Goal: Register for event/course

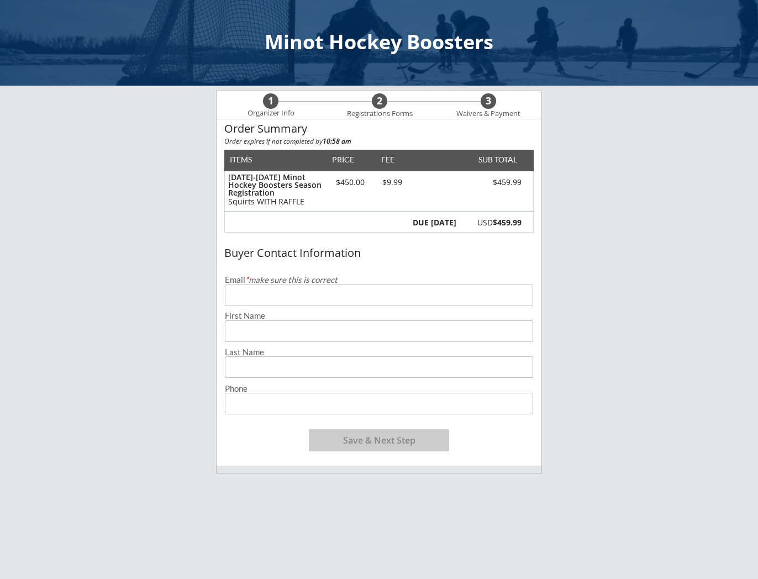
click at [280, 300] on input "email" at bounding box center [379, 296] width 308 height 22
type input "[PERSON_NAME][EMAIL_ADDRESS][PERSON_NAME][DOMAIN_NAME]"
type input "Bryana"
type input "[PERSON_NAME]"
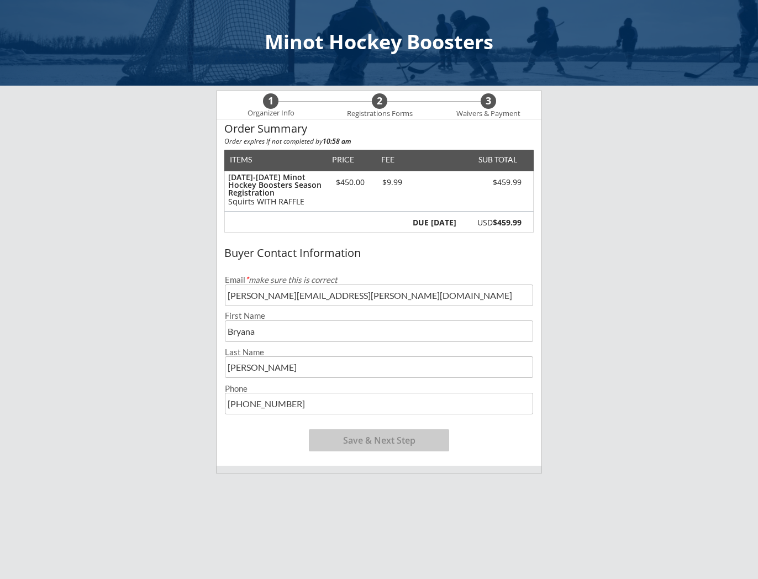
type input "[PHONE_NUMBER]"
click at [387, 444] on button "Save & Next Step" at bounding box center [379, 440] width 140 height 22
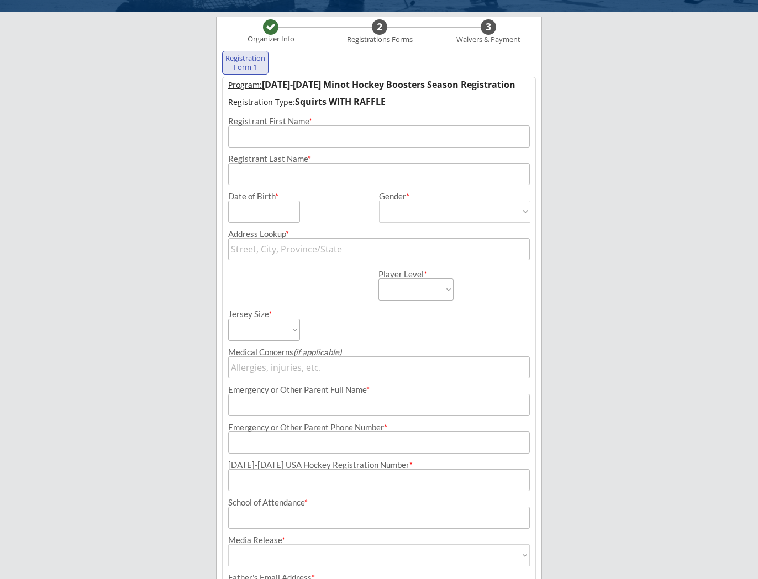
scroll to position [80, 0]
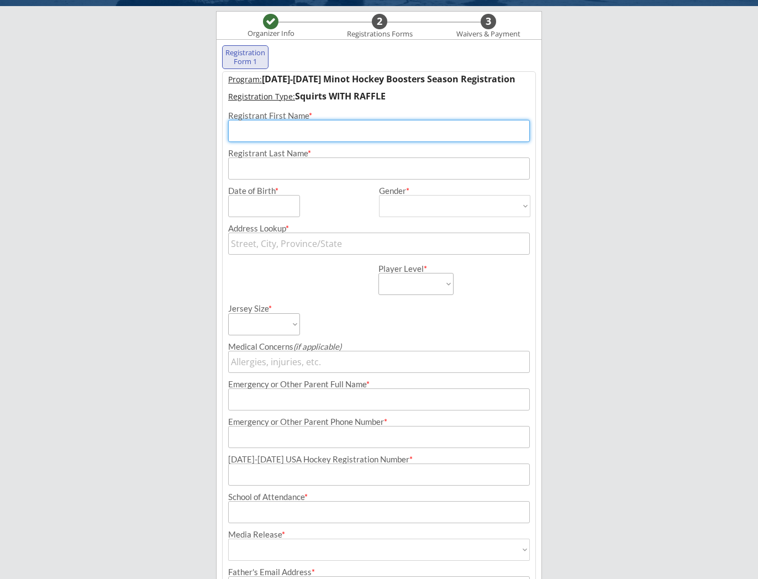
click at [295, 137] on input "input" at bounding box center [379, 131] width 302 height 22
type input "[PERSON_NAME]"
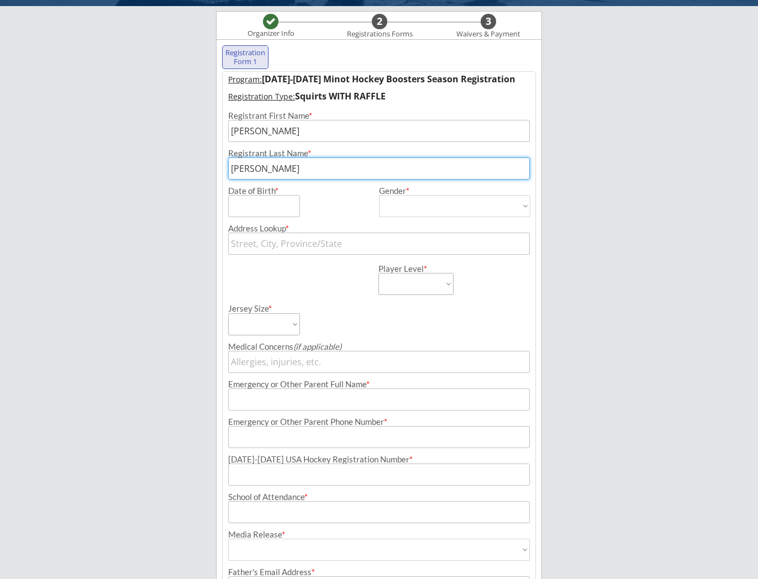
type input "[PERSON_NAME]"
click at [247, 201] on input "input" at bounding box center [264, 206] width 72 height 22
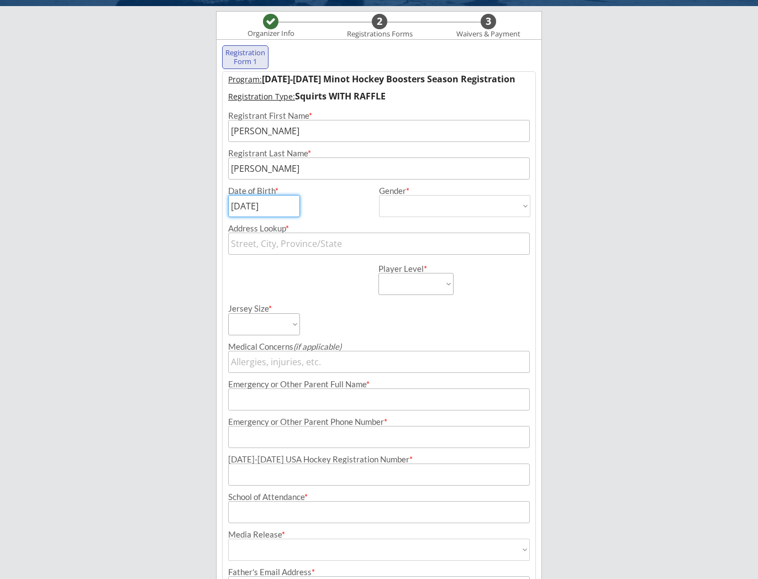
type input "[DATE]"
click at [425, 207] on select "[DEMOGRAPHIC_DATA] [DEMOGRAPHIC_DATA]" at bounding box center [454, 206] width 151 height 22
select select ""[DEMOGRAPHIC_DATA]""
click at [379, 195] on select "[DEMOGRAPHIC_DATA] [DEMOGRAPHIC_DATA]" at bounding box center [454, 206] width 151 height 22
type input "[DEMOGRAPHIC_DATA]"
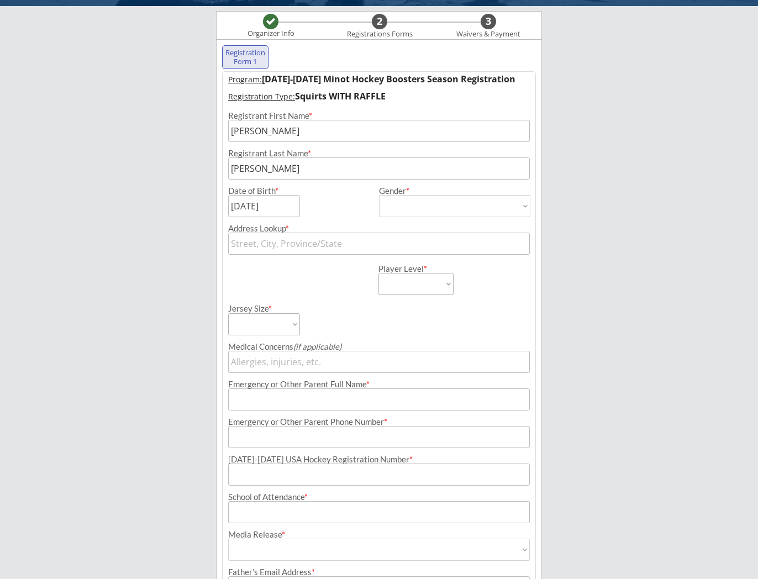
click at [334, 244] on input "text" at bounding box center [379, 244] width 302 height 22
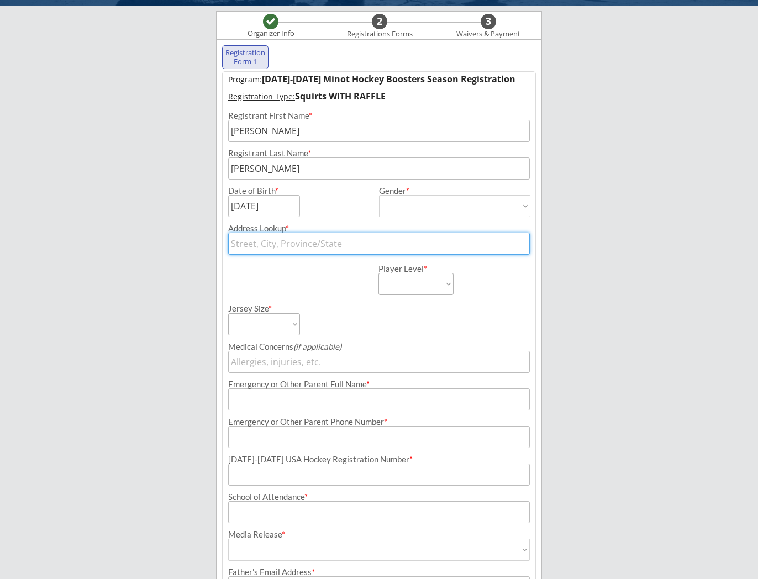
type input "[STREET_ADDRESS]"
type input "[STREET_ADDRESS] 2, [GEOGRAPHIC_DATA], [GEOGRAPHIC_DATA], [GEOGRAPHIC_DATA]"
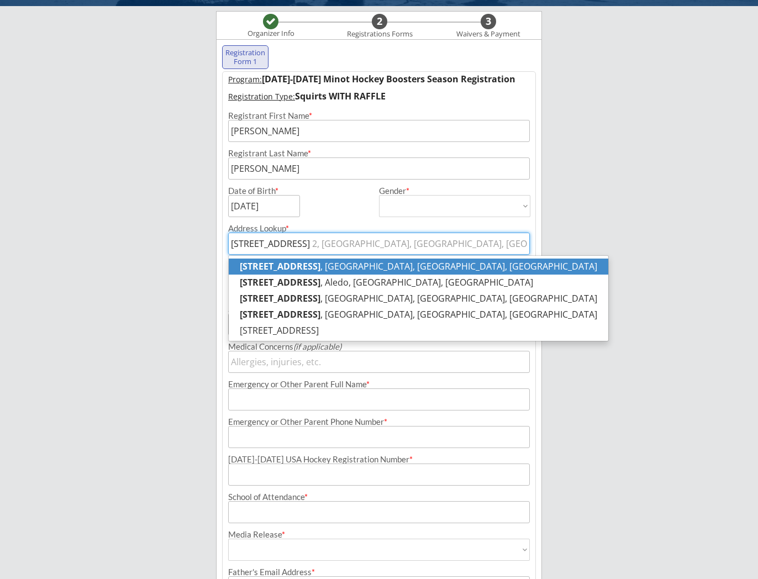
click at [341, 274] on p "[STREET_ADDRESS] 2 , [GEOGRAPHIC_DATA], [GEOGRAPHIC_DATA], [GEOGRAPHIC_DATA]" at bounding box center [419, 267] width 380 height 16
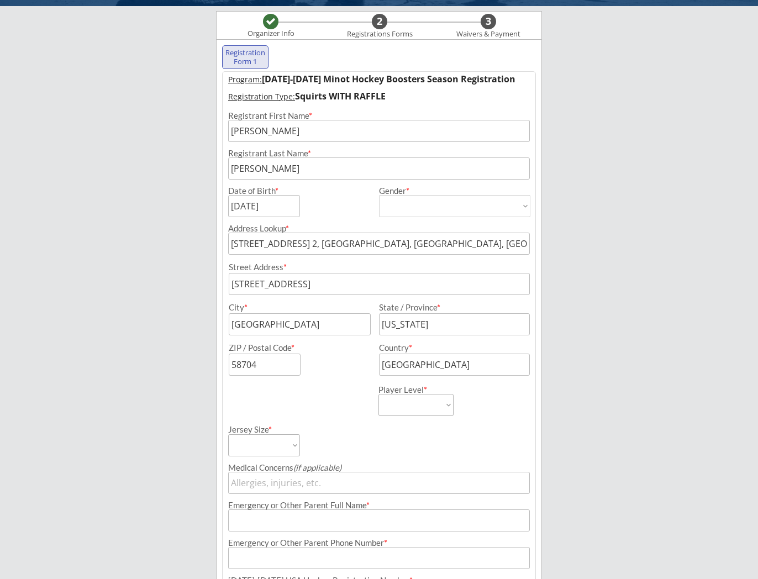
click at [647, 270] on div "Minot Hockey Boosters Organizer Info 2 Registrations Forms 3 Waivers & Payment …" at bounding box center [379, 387] width 758 height 935
click at [324, 243] on input "[STREET_ADDRESS] 2, [GEOGRAPHIC_DATA], [GEOGRAPHIC_DATA], [GEOGRAPHIC_DATA]" at bounding box center [379, 244] width 302 height 22
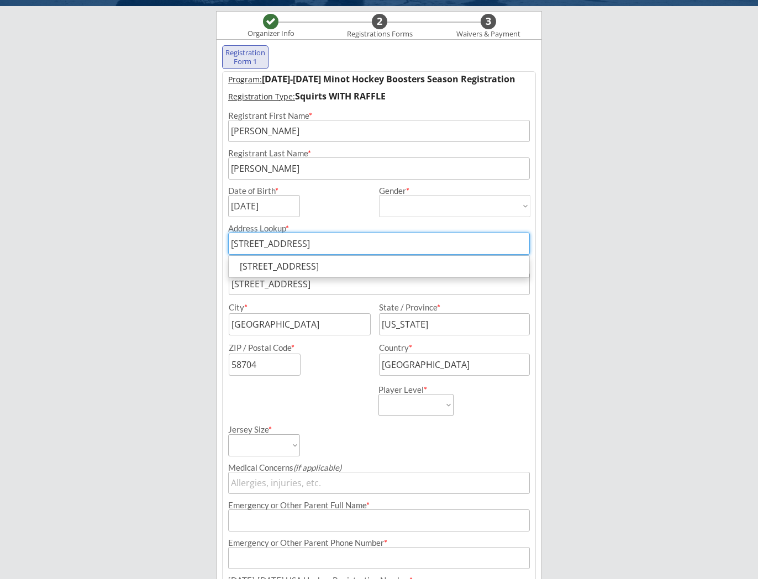
drag, startPoint x: 437, startPoint y: 242, endPoint x: 306, endPoint y: 242, distance: 130.4
click at [306, 242] on input "[STREET_ADDRESS]" at bounding box center [379, 244] width 302 height 22
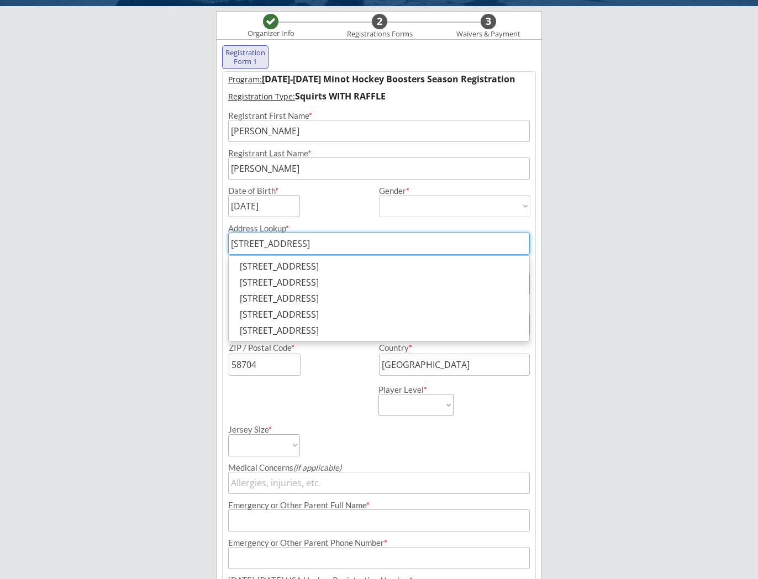
type input "[STREET_ADDRESS]"
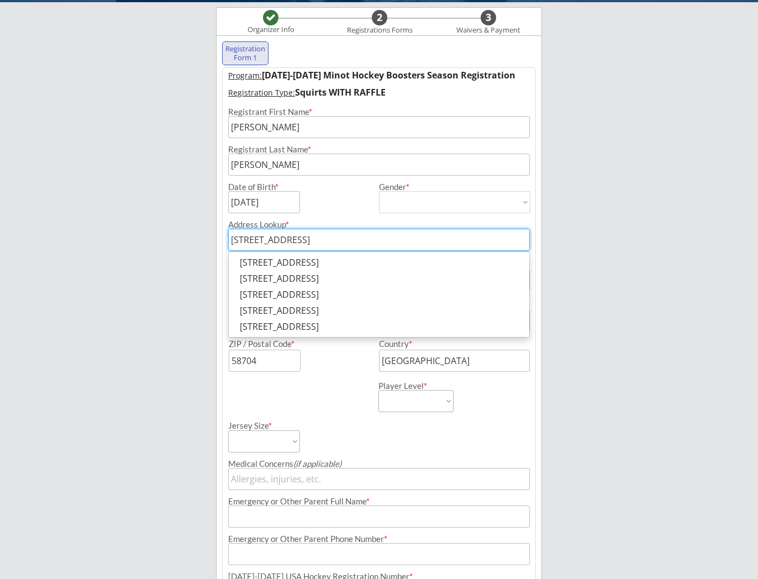
click at [214, 275] on div "Minot Hockey Boosters Organizer Info 2 Registrations Forms 3 Waivers & Payment …" at bounding box center [379, 384] width 758 height 935
type input "[PERSON_NAME]"
type input "[US_STATE]"
type input "98033"
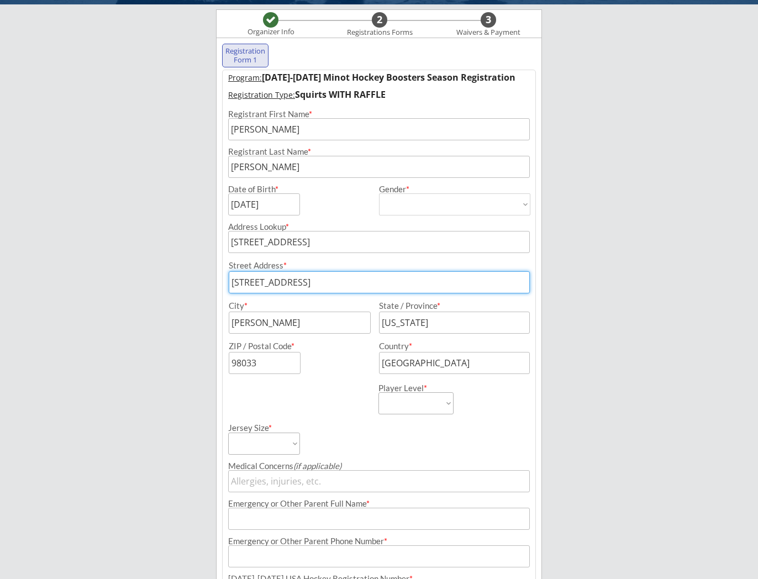
drag, startPoint x: 229, startPoint y: 281, endPoint x: 207, endPoint y: 280, distance: 22.1
click at [207, 280] on div "Minot Hockey Boosters Organizer Info 2 Registrations Forms 3 Waivers & Payment …" at bounding box center [379, 386] width 758 height 935
type input "Apt 2"
click at [509, 414] on div "Player Level * Learn to Play Boys Learn to Play Girls Maroon Mites Gold/White M…" at bounding box center [453, 394] width 149 height 40
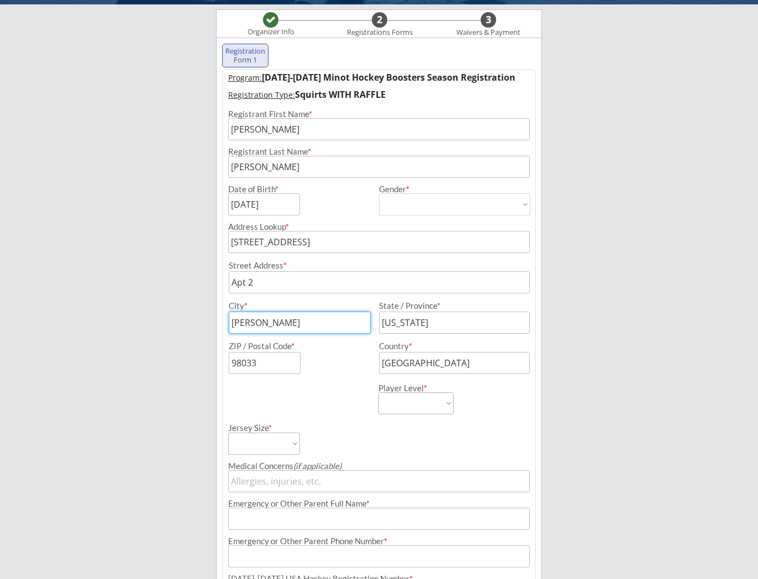
drag, startPoint x: 179, startPoint y: 315, endPoint x: 167, endPoint y: 314, distance: 12.2
click at [167, 314] on div "Minot Hockey Boosters Organizer Info 2 Registrations Forms 3 Waivers & Payment …" at bounding box center [379, 386] width 758 height 935
type input "Minot"
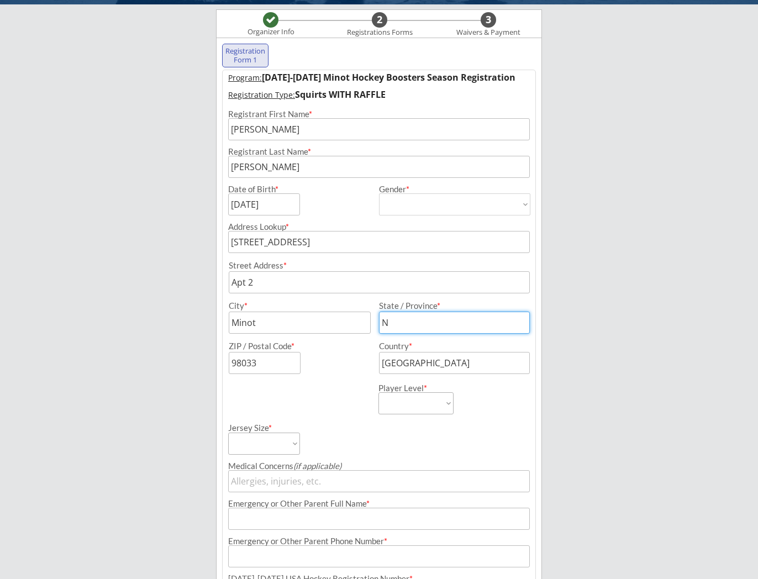
type input "ND"
click at [268, 369] on input "input" at bounding box center [265, 363] width 72 height 22
drag, startPoint x: 248, startPoint y: 366, endPoint x: 166, endPoint y: 360, distance: 82.0
click at [166, 360] on div "Minot Hockey Boosters Organizer Info 2 Registrations Forms 3 Waivers & Payment …" at bounding box center [379, 386] width 758 height 935
type input "58704"
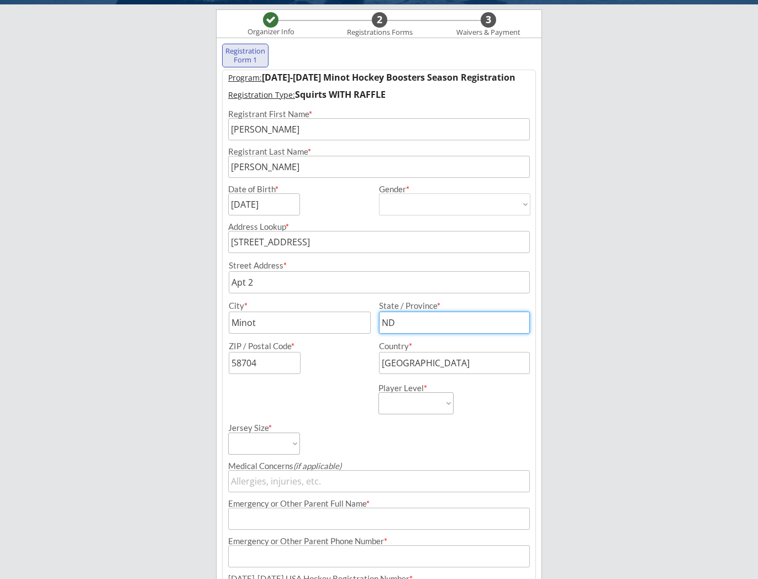
drag, startPoint x: 323, startPoint y: 322, endPoint x: 312, endPoint y: 322, distance: 11.6
click at [312, 322] on div "City * State / Province *" at bounding box center [379, 318] width 312 height 32
type input "[US_STATE]"
click at [470, 369] on input "input" at bounding box center [454, 363] width 151 height 22
click at [406, 401] on select "Learn to Play Boys Learn to Play Girls Maroon Mites Gold/White Mites Squirts Pe…" at bounding box center [416, 403] width 75 height 22
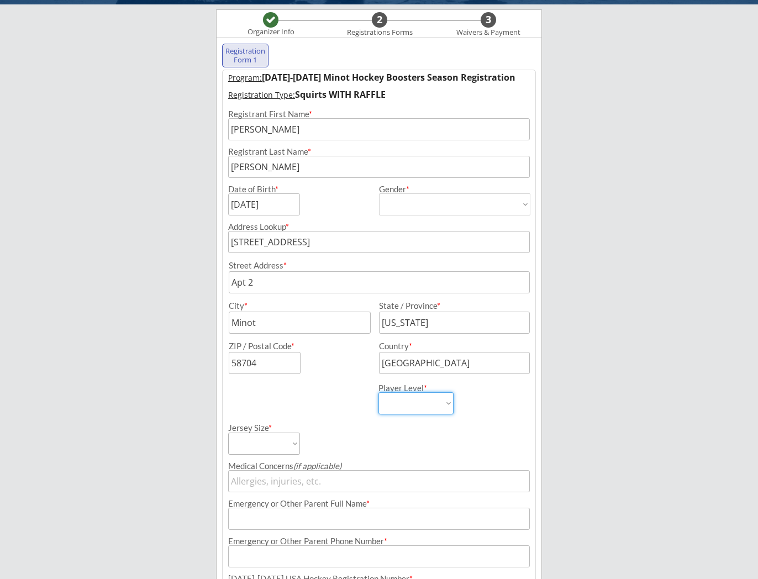
select select ""Squirts""
click at [379, 392] on select "Learn to Play Boys Learn to Play Girls Maroon Mites Gold/White Mites Squirts Pe…" at bounding box center [416, 403] width 75 height 22
click at [294, 448] on select "Adult Small Adult Medium Adult Large Adult XL Goalie Cut" at bounding box center [264, 444] width 72 height 22
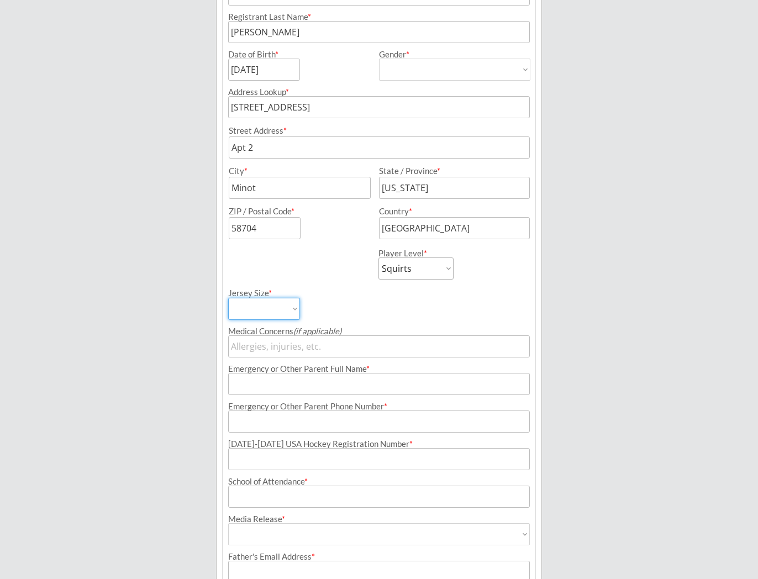
scroll to position [218, 0]
click at [297, 310] on select "Adult Small Adult Medium Adult Large Adult XL Goalie Cut" at bounding box center [264, 307] width 72 height 22
select select ""Adult Small""
click at [228, 296] on select "Adult Small Adult Medium Adult Large Adult XL Goalie Cut" at bounding box center [264, 307] width 72 height 22
click at [325, 352] on input "input" at bounding box center [379, 345] width 302 height 22
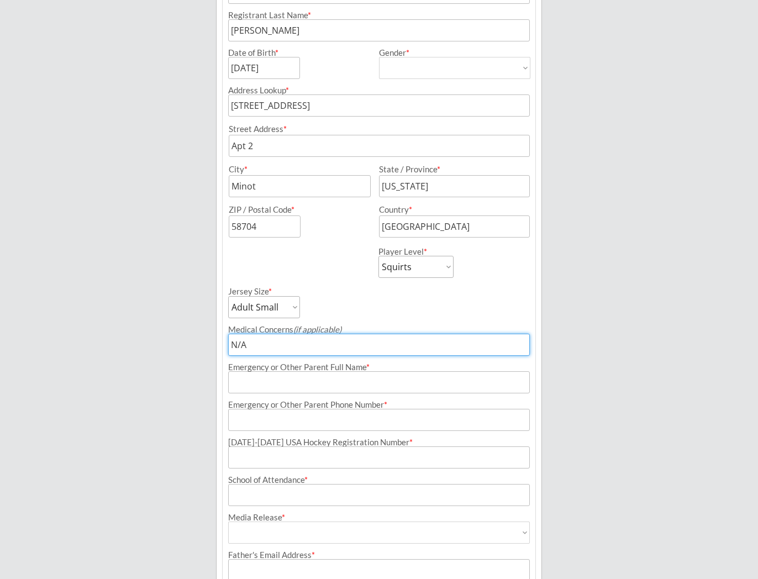
type input "N/A"
click at [334, 387] on input "input" at bounding box center [379, 382] width 302 height 22
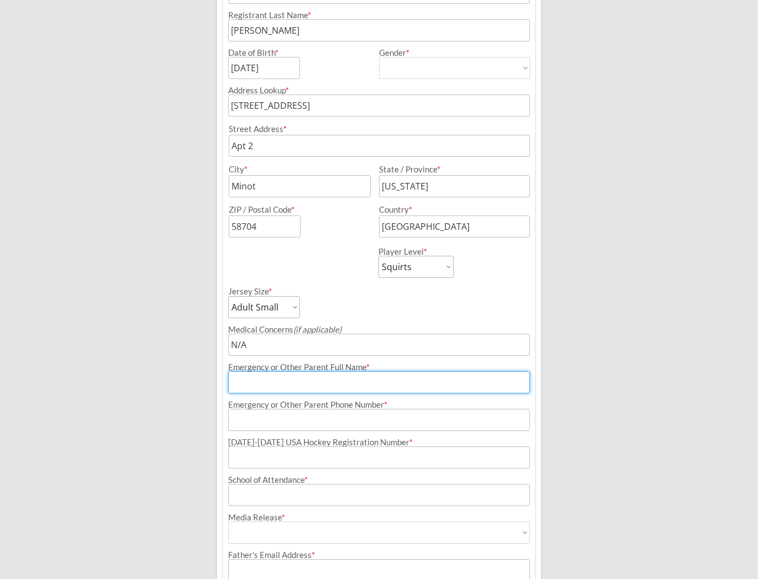
type input "[PERSON_NAME]"
type input "[PHONE_NUMBER]"
type input "[PERSON_NAME][EMAIL_ADDRESS][PERSON_NAME][DOMAIN_NAME]"
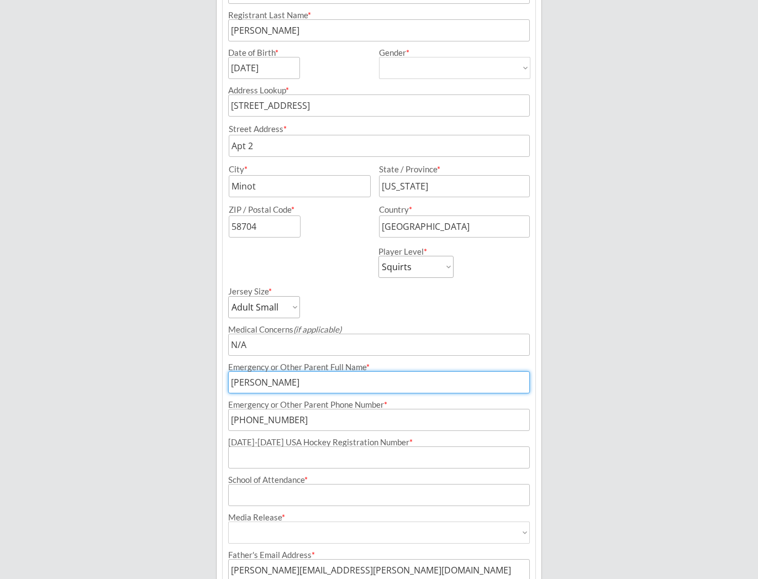
type input "[PERSON_NAME][EMAIL_ADDRESS][PERSON_NAME][DOMAIN_NAME]"
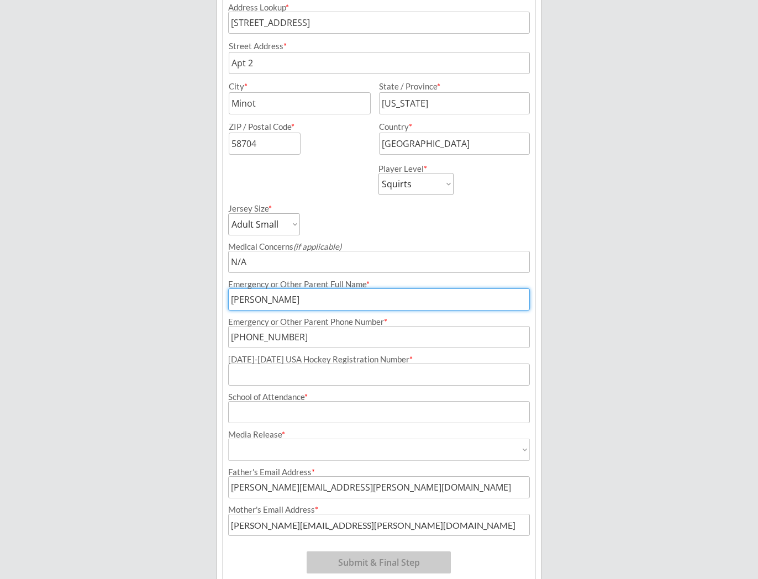
scroll to position [302, 0]
click at [332, 368] on input "input" at bounding box center [379, 374] width 302 height 22
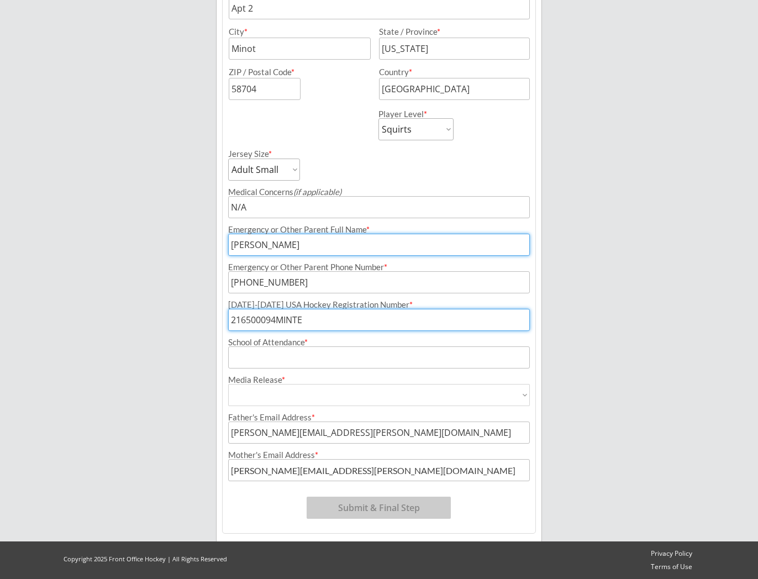
type input "216500094MINTE"
click at [279, 363] on input "input" at bounding box center [379, 358] width 302 height 22
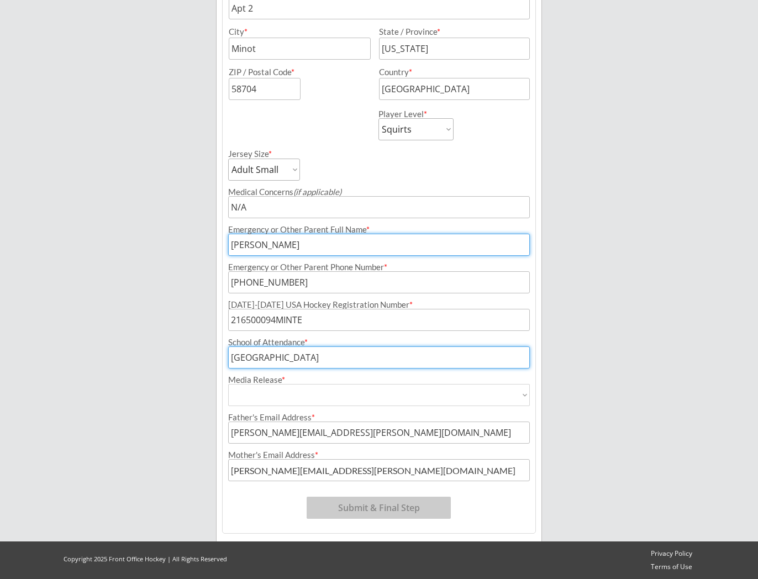
type input "[GEOGRAPHIC_DATA]"
click at [287, 394] on select "Yes No" at bounding box center [379, 395] width 302 height 22
select select ""Yes""
click at [228, 384] on select "Yes No" at bounding box center [379, 395] width 302 height 22
type input "Yes"
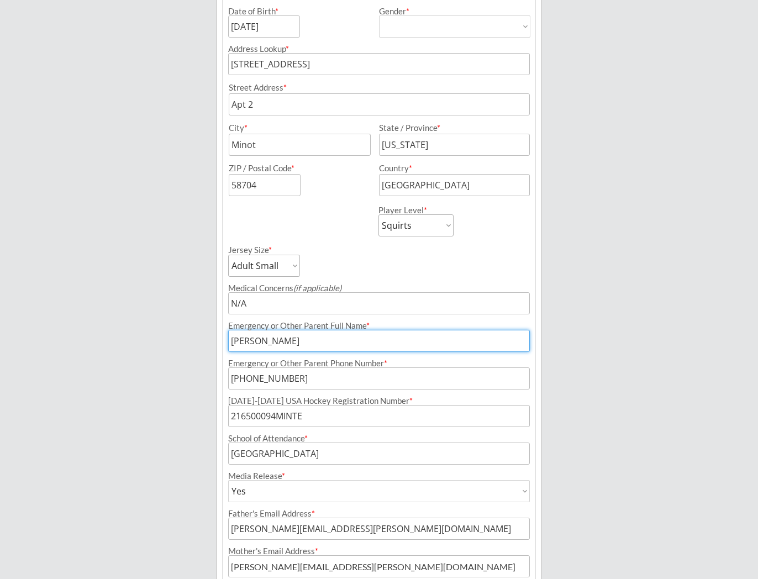
scroll to position [257, 0]
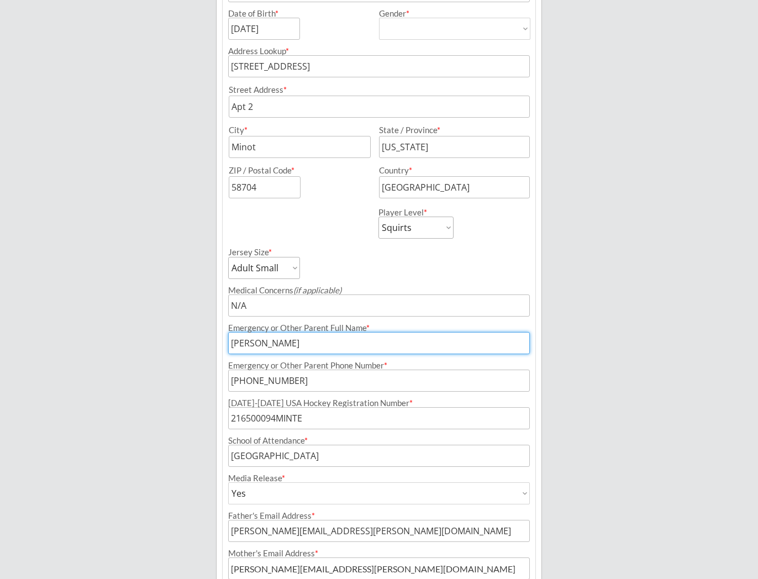
click at [295, 270] on select "Adult Small Adult Medium Adult Large Adult XL Goalie Cut" at bounding box center [264, 268] width 72 height 22
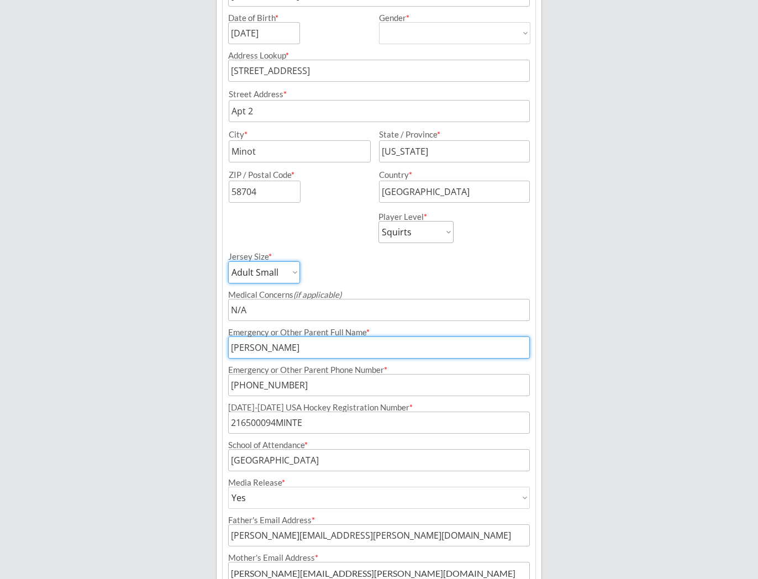
scroll to position [355, 0]
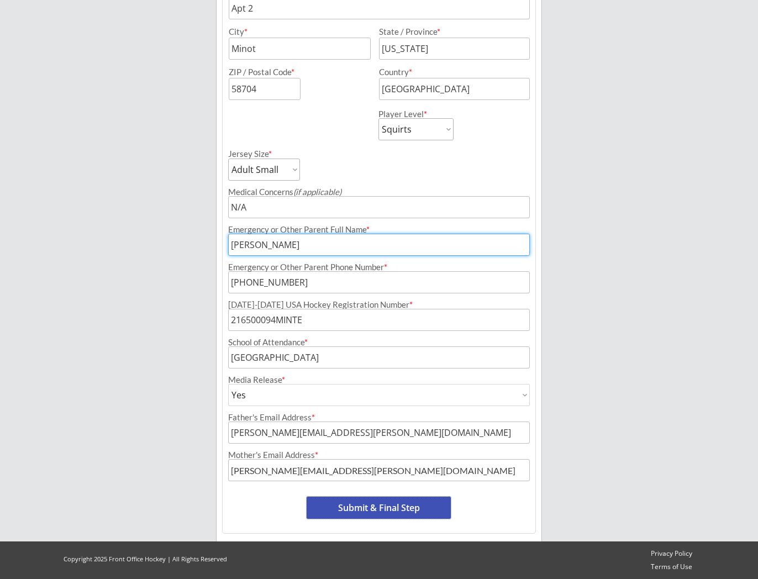
click at [400, 513] on button "Submit & Final Step" at bounding box center [379, 508] width 144 height 22
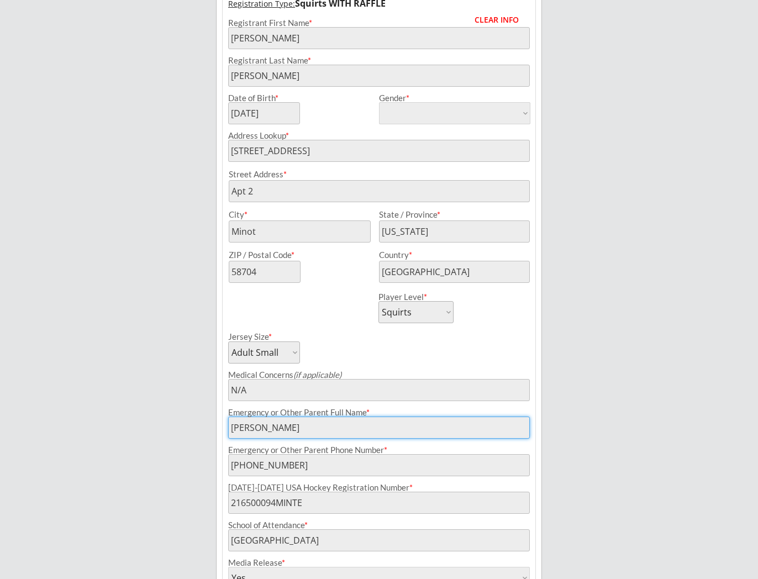
scroll to position [0, 0]
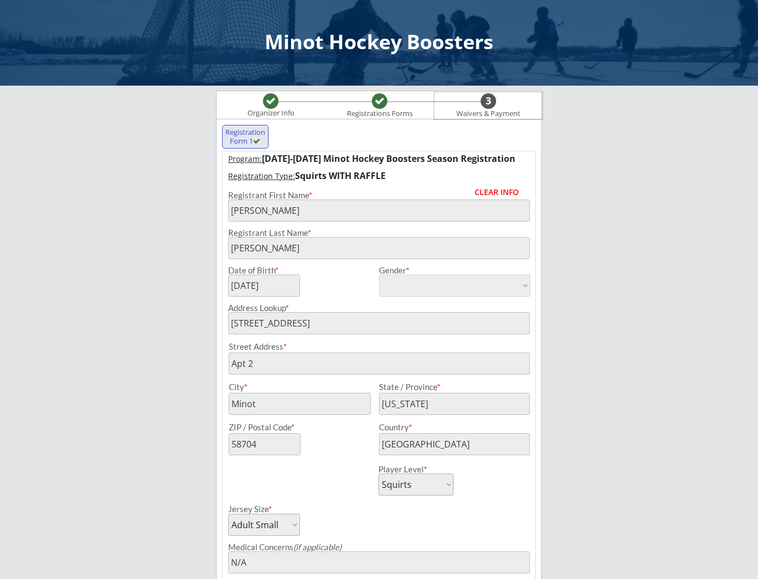
click at [494, 103] on div "3" at bounding box center [488, 101] width 15 height 12
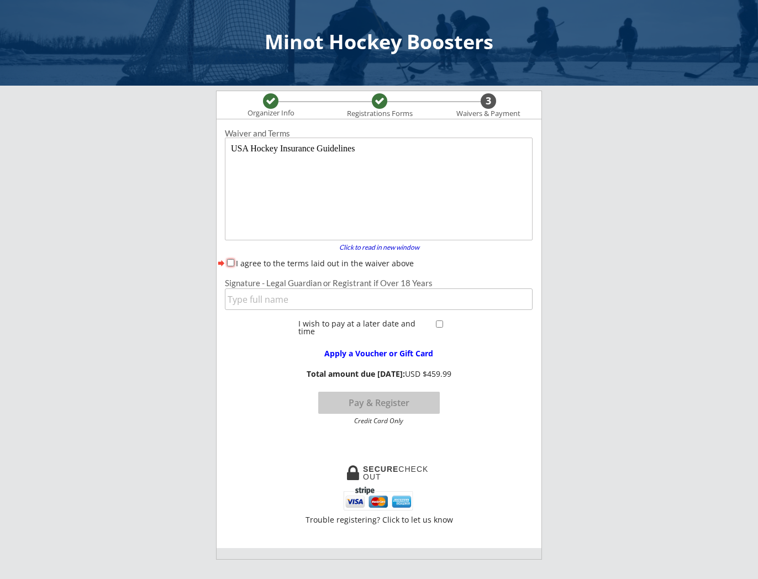
click at [230, 263] on input "I agree to the terms laid out in the waiver above" at bounding box center [230, 262] width 7 height 7
checkbox input "true"
click at [245, 297] on input "input" at bounding box center [379, 300] width 308 height 22
type input "[PERSON_NAME]"
click at [400, 402] on button "Pay & Register" at bounding box center [379, 403] width 122 height 22
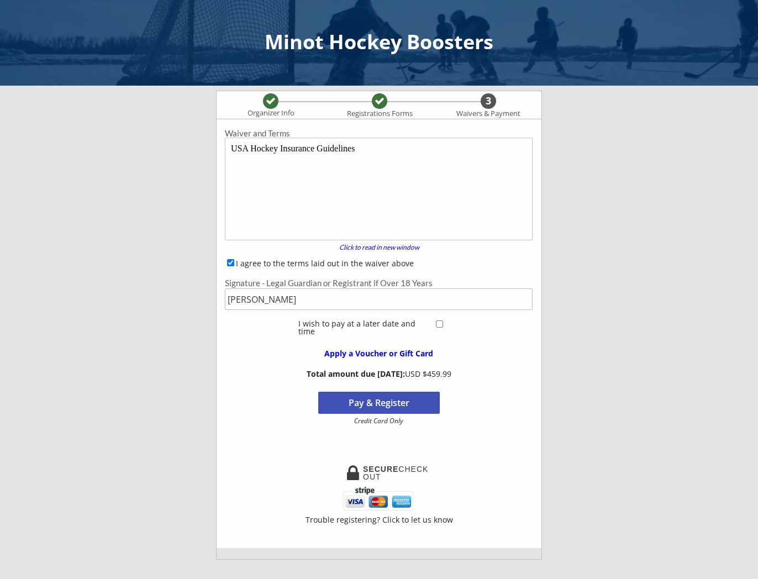
scroll to position [1, 0]
